Goal: Task Accomplishment & Management: Use online tool/utility

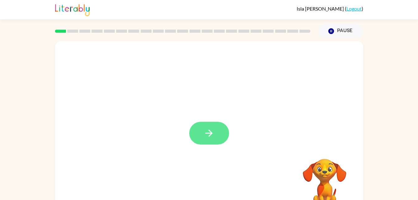
click at [204, 135] on icon "button" at bounding box center [208, 133] width 11 height 11
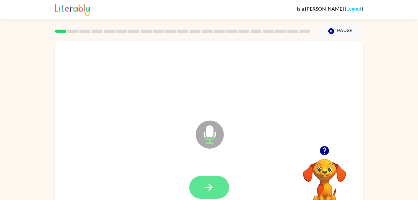
click at [214, 195] on button "button" at bounding box center [209, 187] width 40 height 23
click at [208, 186] on icon "button" at bounding box center [208, 187] width 11 height 11
click at [198, 195] on button "button" at bounding box center [209, 187] width 40 height 23
click at [217, 187] on button "button" at bounding box center [209, 187] width 40 height 23
click at [214, 180] on div at bounding box center [209, 187] width 296 height 51
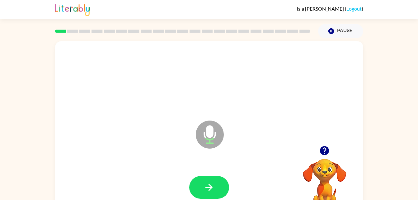
click at [181, 183] on div at bounding box center [209, 187] width 296 height 51
click at [205, 186] on icon "button" at bounding box center [208, 187] width 11 height 11
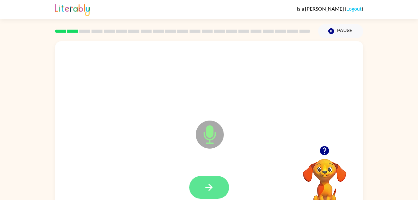
click at [214, 188] on icon "button" at bounding box center [208, 187] width 11 height 11
click at [209, 189] on icon "button" at bounding box center [208, 187] width 11 height 11
click at [205, 184] on icon "button" at bounding box center [208, 187] width 11 height 11
click at [196, 180] on button "button" at bounding box center [209, 187] width 40 height 23
click at [210, 189] on icon "button" at bounding box center [208, 187] width 7 height 7
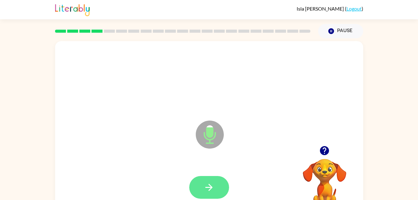
click at [212, 182] on icon "button" at bounding box center [208, 187] width 11 height 11
click at [199, 184] on button "button" at bounding box center [209, 187] width 40 height 23
click at [204, 193] on button "button" at bounding box center [209, 187] width 40 height 23
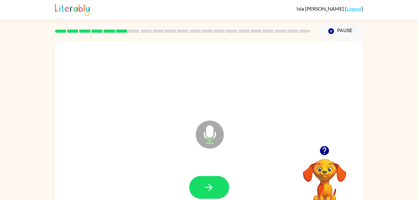
click at [213, 171] on div at bounding box center [209, 187] width 296 height 51
click at [212, 177] on button "button" at bounding box center [209, 187] width 40 height 23
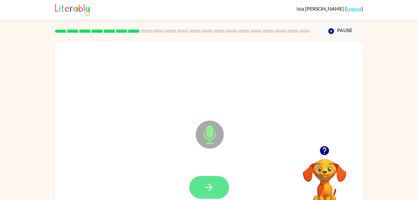
click at [211, 197] on button "button" at bounding box center [209, 187] width 40 height 23
click at [201, 181] on button "button" at bounding box center [209, 187] width 40 height 23
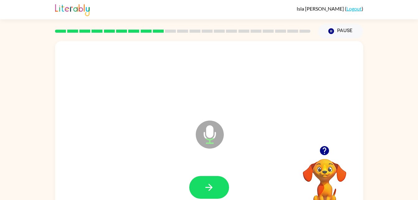
scroll to position [0, 0]
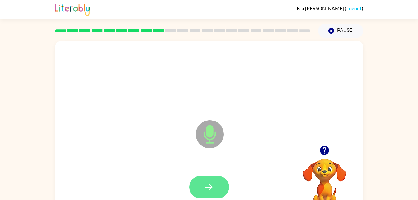
click at [211, 184] on icon "button" at bounding box center [208, 186] width 11 height 11
click at [217, 188] on button "button" at bounding box center [209, 186] width 40 height 23
click at [218, 172] on div at bounding box center [209, 186] width 296 height 51
click at [204, 194] on button "button" at bounding box center [209, 186] width 40 height 23
click at [203, 184] on icon "button" at bounding box center [208, 186] width 11 height 11
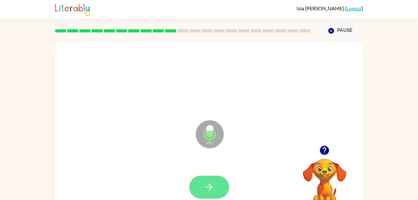
click at [215, 186] on button "button" at bounding box center [209, 186] width 40 height 23
click at [218, 191] on button "button" at bounding box center [209, 186] width 40 height 23
click at [213, 186] on icon "button" at bounding box center [208, 186] width 11 height 11
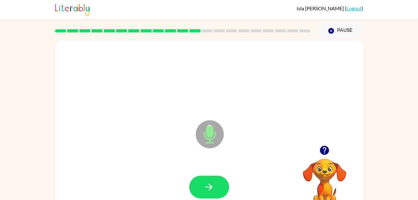
scroll to position [0, 0]
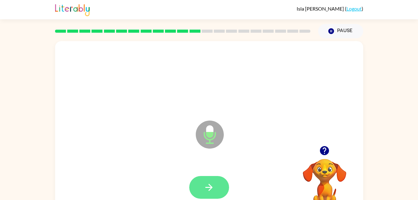
click at [198, 190] on button "button" at bounding box center [209, 187] width 40 height 23
click at [219, 181] on button "button" at bounding box center [209, 187] width 40 height 23
click at [208, 189] on icon "button" at bounding box center [208, 187] width 11 height 11
click at [190, 185] on button "button" at bounding box center [209, 187] width 40 height 23
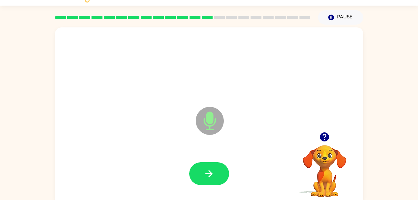
scroll to position [19, 0]
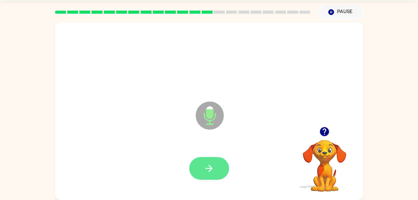
click at [204, 178] on button "button" at bounding box center [209, 168] width 40 height 23
click at [211, 170] on icon "button" at bounding box center [208, 168] width 11 height 11
click at [211, 164] on icon "button" at bounding box center [208, 168] width 11 height 11
click at [205, 172] on icon "button" at bounding box center [208, 168] width 11 height 11
click at [213, 172] on icon "button" at bounding box center [208, 168] width 11 height 11
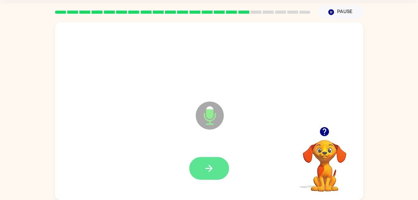
click at [203, 178] on button "button" at bounding box center [209, 168] width 40 height 23
click at [196, 175] on button "button" at bounding box center [209, 168] width 40 height 23
click at [211, 174] on button "button" at bounding box center [209, 168] width 40 height 23
click at [207, 178] on button "button" at bounding box center [209, 168] width 40 height 23
click at [207, 176] on button "button" at bounding box center [209, 168] width 40 height 23
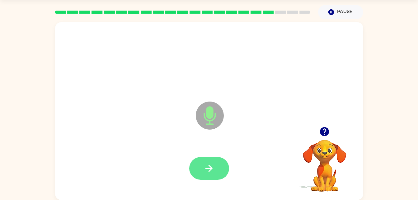
click at [206, 167] on icon "button" at bounding box center [208, 168] width 11 height 11
click at [203, 160] on button "button" at bounding box center [209, 168] width 40 height 23
click at [209, 174] on button "button" at bounding box center [209, 168] width 40 height 23
click at [207, 166] on icon "button" at bounding box center [208, 168] width 11 height 11
click at [201, 168] on button "button" at bounding box center [209, 168] width 40 height 23
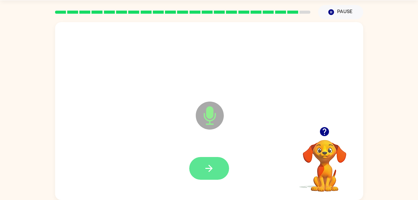
click at [211, 179] on button "button" at bounding box center [209, 168] width 40 height 23
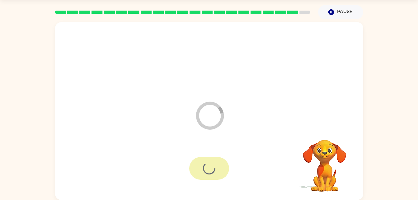
scroll to position [8, 0]
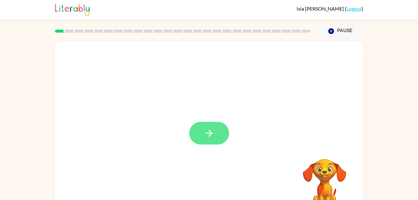
click at [204, 130] on icon "button" at bounding box center [208, 133] width 11 height 11
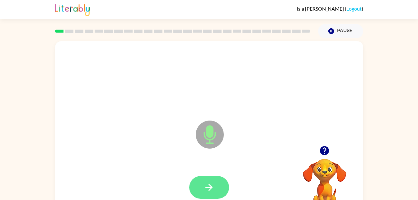
click at [201, 192] on button "button" at bounding box center [209, 187] width 40 height 23
click at [208, 188] on icon "button" at bounding box center [208, 187] width 11 height 11
click at [209, 185] on icon "button" at bounding box center [208, 187] width 7 height 7
click at [205, 182] on icon "button" at bounding box center [208, 187] width 11 height 11
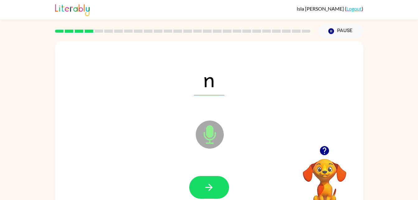
click at [128, 117] on div "Microphone The Microphone is here when it is your turn to talk" at bounding box center [194, 119] width 266 height 22
click at [206, 179] on button "button" at bounding box center [209, 187] width 40 height 23
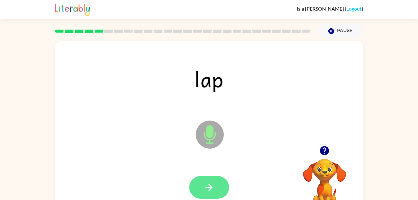
click at [210, 188] on icon "button" at bounding box center [208, 187] width 11 height 11
click at [206, 194] on button "button" at bounding box center [209, 187] width 40 height 23
click at [215, 193] on button "button" at bounding box center [209, 187] width 40 height 23
click at [213, 188] on icon "button" at bounding box center [208, 187] width 11 height 11
click at [213, 177] on button "button" at bounding box center [209, 187] width 40 height 23
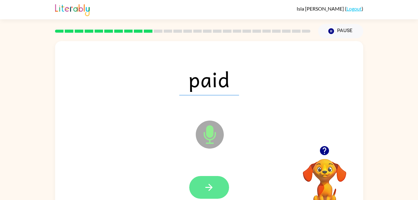
click at [218, 193] on button "button" at bounding box center [209, 187] width 40 height 23
click at [198, 186] on button "button" at bounding box center [209, 187] width 40 height 23
click at [198, 185] on button "button" at bounding box center [209, 187] width 40 height 23
click at [211, 186] on icon "button" at bounding box center [208, 187] width 7 height 7
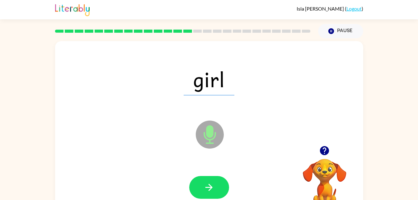
click at [218, 171] on div at bounding box center [209, 187] width 296 height 51
click at [211, 178] on button "button" at bounding box center [209, 187] width 40 height 23
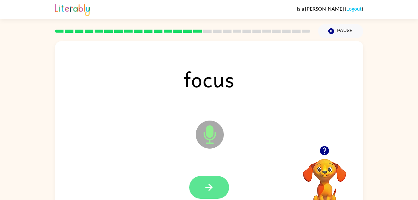
click at [213, 197] on button "button" at bounding box center [209, 187] width 40 height 23
click at [213, 194] on button "button" at bounding box center [209, 187] width 40 height 23
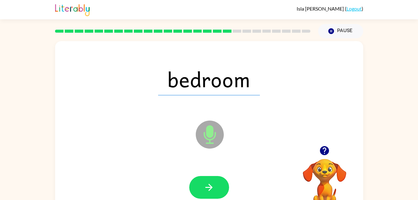
click at [120, 89] on div "bedroom" at bounding box center [209, 79] width 296 height 51
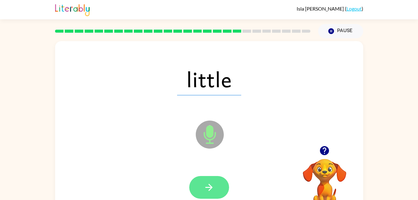
click at [209, 186] on icon "button" at bounding box center [208, 187] width 11 height 11
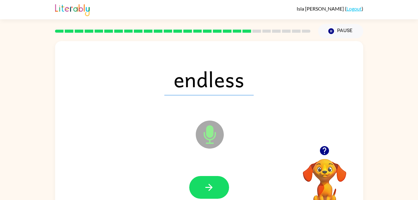
click at [200, 171] on div at bounding box center [209, 187] width 296 height 51
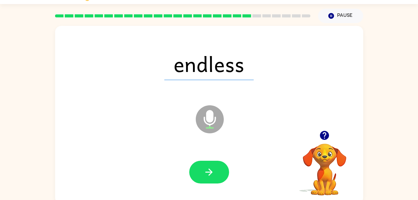
scroll to position [16, 0]
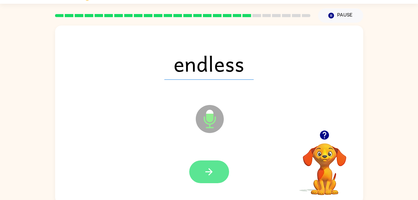
click at [216, 178] on button "button" at bounding box center [209, 171] width 40 height 23
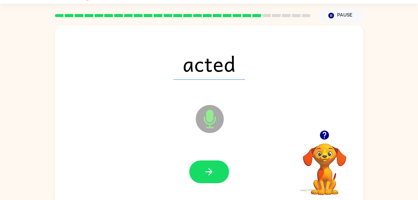
click at [222, 182] on div at bounding box center [209, 171] width 40 height 23
click at [190, 180] on div at bounding box center [209, 171] width 40 height 23
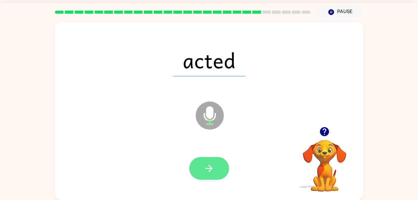
click at [197, 174] on button "button" at bounding box center [209, 168] width 40 height 23
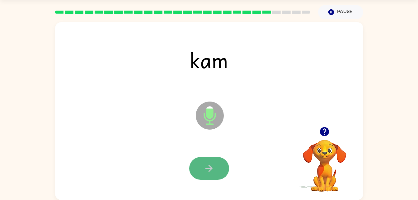
click at [206, 170] on icon "button" at bounding box center [208, 168] width 11 height 11
click at [196, 163] on button "button" at bounding box center [209, 168] width 40 height 23
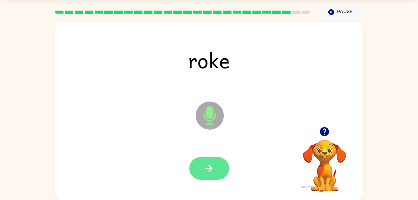
click at [222, 175] on button "button" at bounding box center [209, 168] width 40 height 23
click at [194, 160] on button "button" at bounding box center [209, 168] width 40 height 23
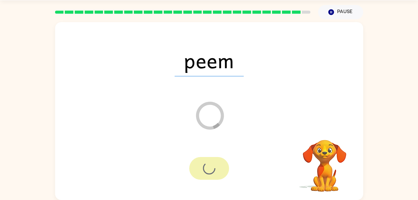
scroll to position [8, 0]
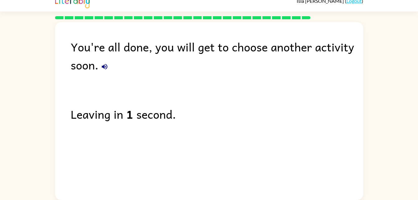
click at [109, 69] on button "button" at bounding box center [104, 66] width 12 height 12
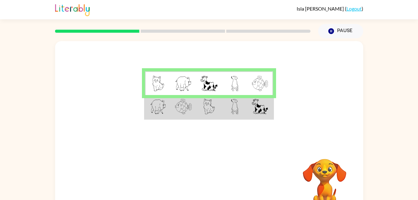
click at [246, 107] on td at bounding box center [235, 107] width 26 height 24
click at [247, 114] on td at bounding box center [235, 107] width 26 height 24
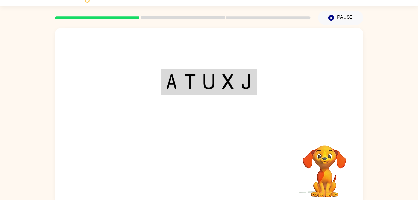
scroll to position [19, 0]
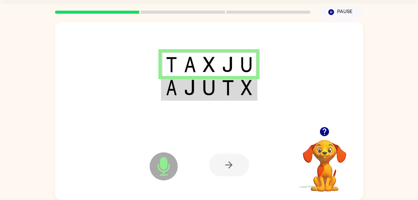
click at [234, 149] on div at bounding box center [255, 165] width 92 height 70
click at [224, 174] on div at bounding box center [229, 164] width 40 height 23
click at [226, 166] on div at bounding box center [229, 164] width 40 height 23
click at [224, 166] on div at bounding box center [229, 164] width 40 height 23
click at [222, 168] on div at bounding box center [229, 164] width 40 height 23
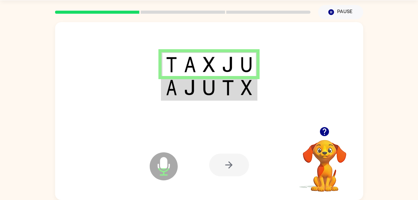
click at [234, 162] on div at bounding box center [229, 164] width 40 height 23
click at [236, 156] on div at bounding box center [229, 164] width 40 height 23
click at [233, 159] on div at bounding box center [229, 164] width 40 height 23
click at [183, 95] on td at bounding box center [189, 88] width 19 height 24
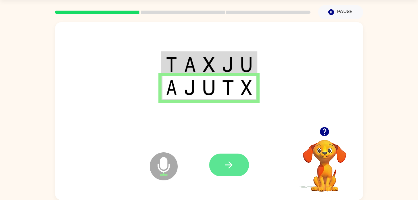
click at [219, 164] on button "button" at bounding box center [229, 164] width 40 height 23
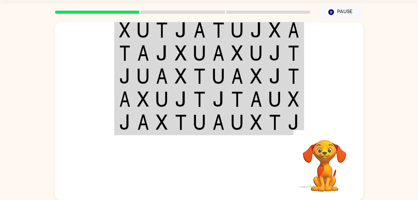
click at [162, 33] on img at bounding box center [162, 30] width 12 height 16
click at [189, 33] on td at bounding box center [180, 30] width 19 height 24
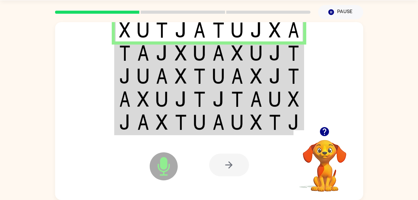
click at [216, 155] on div at bounding box center [229, 164] width 40 height 23
click at [223, 169] on div at bounding box center [229, 164] width 40 height 23
click at [119, 60] on img at bounding box center [124, 53] width 11 height 16
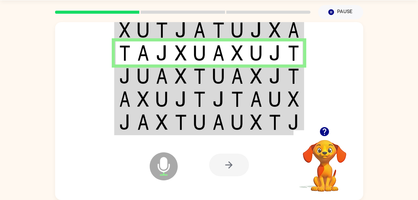
click at [224, 170] on div at bounding box center [229, 164] width 40 height 23
click at [171, 78] on td at bounding box center [180, 75] width 19 height 23
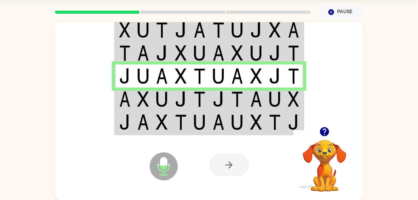
click at [221, 170] on div at bounding box center [229, 164] width 40 height 23
click at [177, 100] on img at bounding box center [181, 99] width 12 height 16
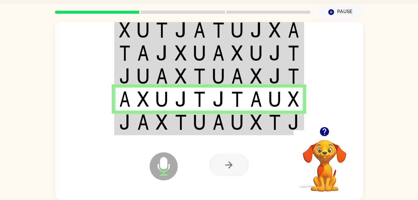
click at [198, 131] on div "Microphone The Microphone is here when it is your turn to talk Your browser mus…" at bounding box center [209, 165] width 308 height 70
click at [125, 132] on div "Microphone The Microphone is here when it is your turn to talk" at bounding box center [148, 150] width 62 height 41
click at [133, 120] on td at bounding box center [124, 122] width 19 height 24
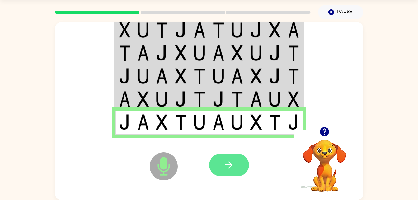
click at [222, 161] on button "button" at bounding box center [229, 164] width 40 height 23
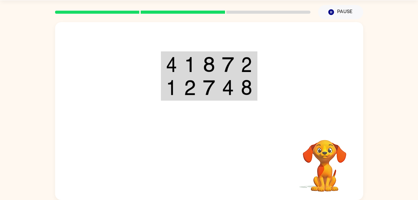
click at [196, 65] on td at bounding box center [189, 64] width 19 height 24
click at [227, 65] on img at bounding box center [228, 65] width 12 height 16
click at [218, 63] on td at bounding box center [227, 64] width 19 height 24
click at [216, 64] on td at bounding box center [208, 64] width 19 height 24
click at [238, 66] on td at bounding box center [246, 64] width 19 height 24
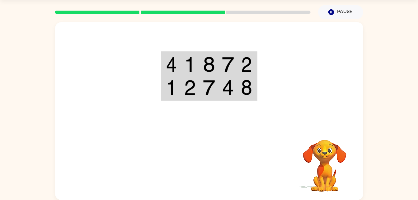
click at [213, 63] on img at bounding box center [209, 65] width 12 height 16
click at [223, 59] on img at bounding box center [228, 65] width 12 height 16
click at [222, 67] on img at bounding box center [228, 65] width 12 height 16
click at [217, 58] on td at bounding box center [208, 64] width 19 height 24
click at [223, 61] on img at bounding box center [228, 65] width 12 height 16
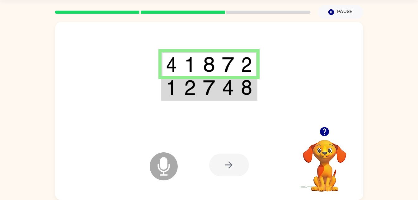
click at [202, 69] on td at bounding box center [208, 64] width 19 height 24
click at [237, 98] on td at bounding box center [246, 88] width 19 height 24
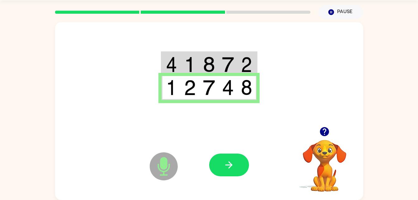
click at [230, 151] on icon "Microphone The Microphone is here when it is your turn to talk" at bounding box center [194, 174] width 93 height 47
click at [227, 164] on icon "button" at bounding box center [228, 164] width 11 height 11
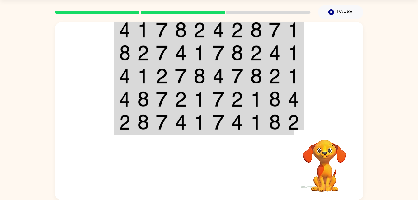
click at [298, 34] on img at bounding box center [293, 30] width 11 height 16
click at [297, 31] on img at bounding box center [293, 30] width 11 height 16
click at [297, 32] on img at bounding box center [293, 30] width 11 height 16
click at [297, 33] on img at bounding box center [293, 30] width 11 height 16
click at [295, 31] on img at bounding box center [293, 30] width 11 height 16
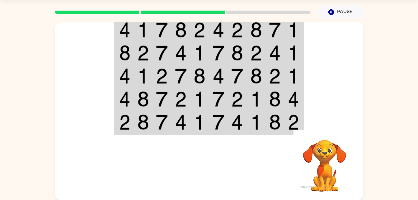
click at [292, 30] on img at bounding box center [293, 30] width 11 height 16
click at [285, 30] on td at bounding box center [293, 30] width 19 height 24
click at [280, 31] on img at bounding box center [275, 30] width 12 height 16
click at [278, 31] on img at bounding box center [275, 30] width 12 height 16
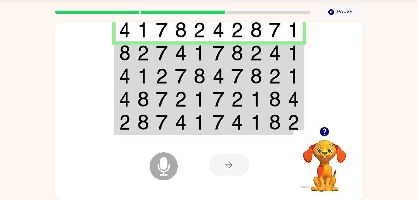
click at [278, 33] on img at bounding box center [275, 30] width 12 height 16
click at [277, 34] on img at bounding box center [275, 30] width 12 height 16
click at [171, 180] on icon "Microphone The Microphone is here when it is your turn to talk" at bounding box center [194, 174] width 93 height 47
click at [241, 176] on div at bounding box center [229, 164] width 40 height 23
click at [222, 49] on img at bounding box center [219, 53] width 12 height 16
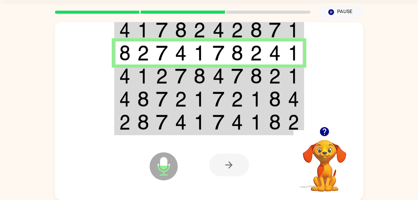
click at [164, 73] on img at bounding box center [162, 76] width 12 height 16
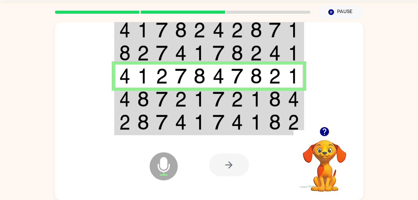
click at [211, 105] on td at bounding box center [218, 98] width 19 height 23
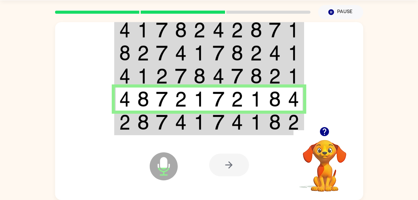
click at [217, 129] on img at bounding box center [219, 122] width 12 height 16
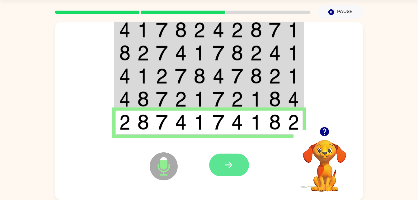
click at [229, 161] on icon "button" at bounding box center [228, 164] width 11 height 11
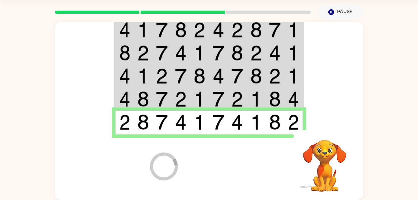
click at [231, 173] on div at bounding box center [255, 165] width 92 height 70
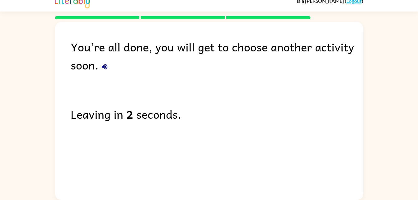
click at [110, 66] on button "button" at bounding box center [104, 66] width 12 height 12
click at [68, 173] on div "You're all done, you will get to choose another activity soon. Leaving in 2 sec…" at bounding box center [209, 109] width 308 height 175
